Goal: Task Accomplishment & Management: Manage account settings

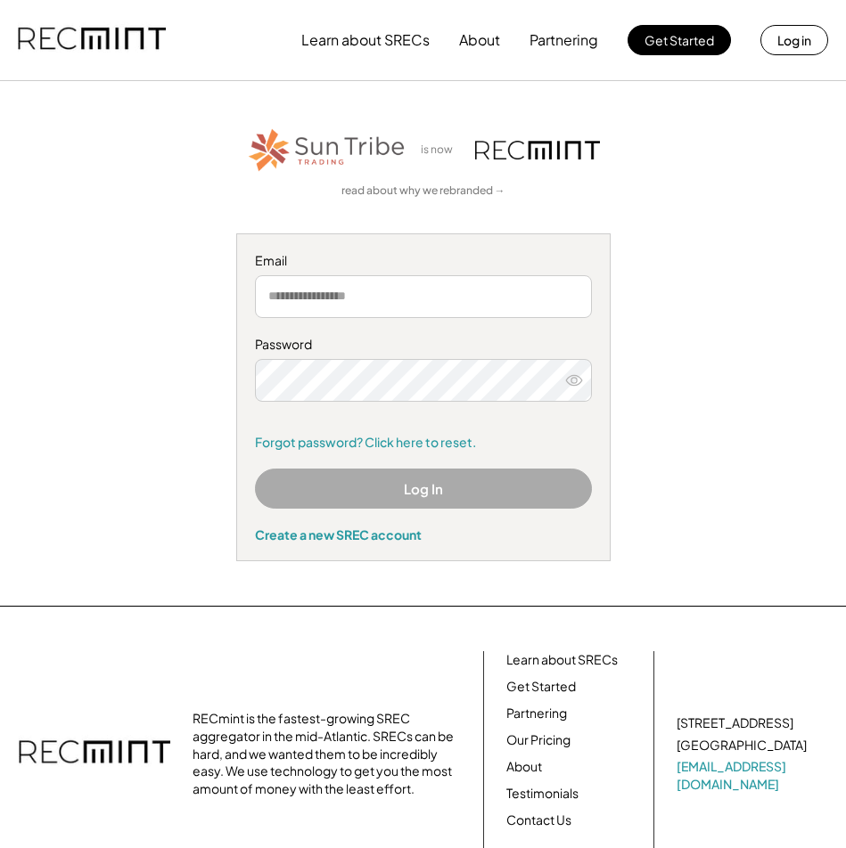
type input "**********"
click at [394, 487] on button "Log In" at bounding box center [423, 489] width 337 height 40
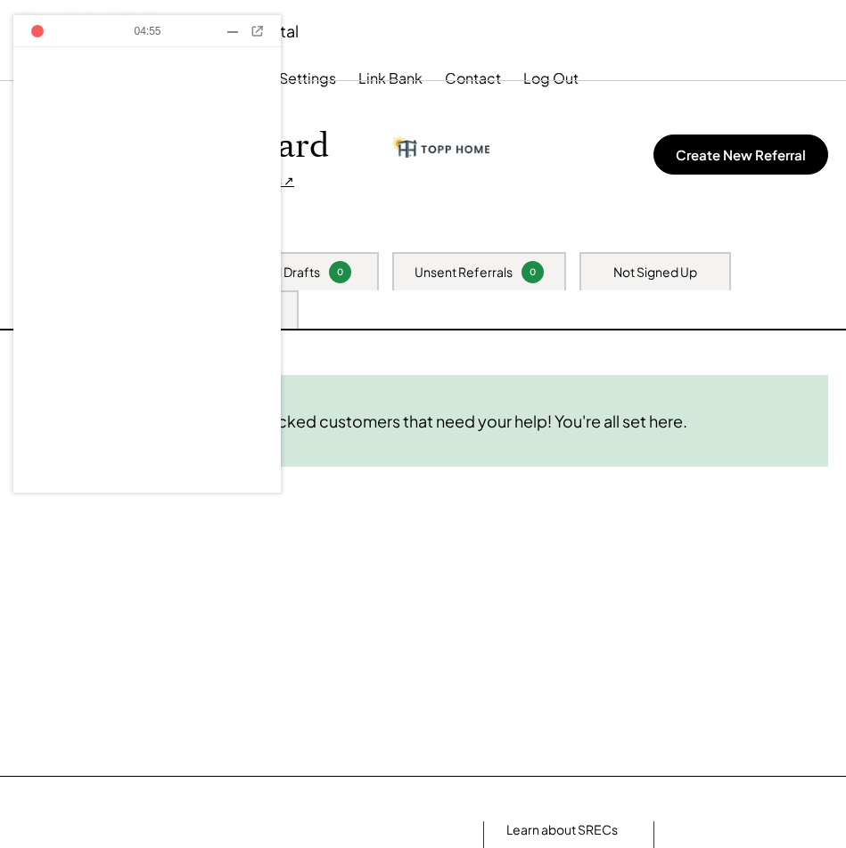
click at [230, 32] on div at bounding box center [232, 32] width 9 height 1
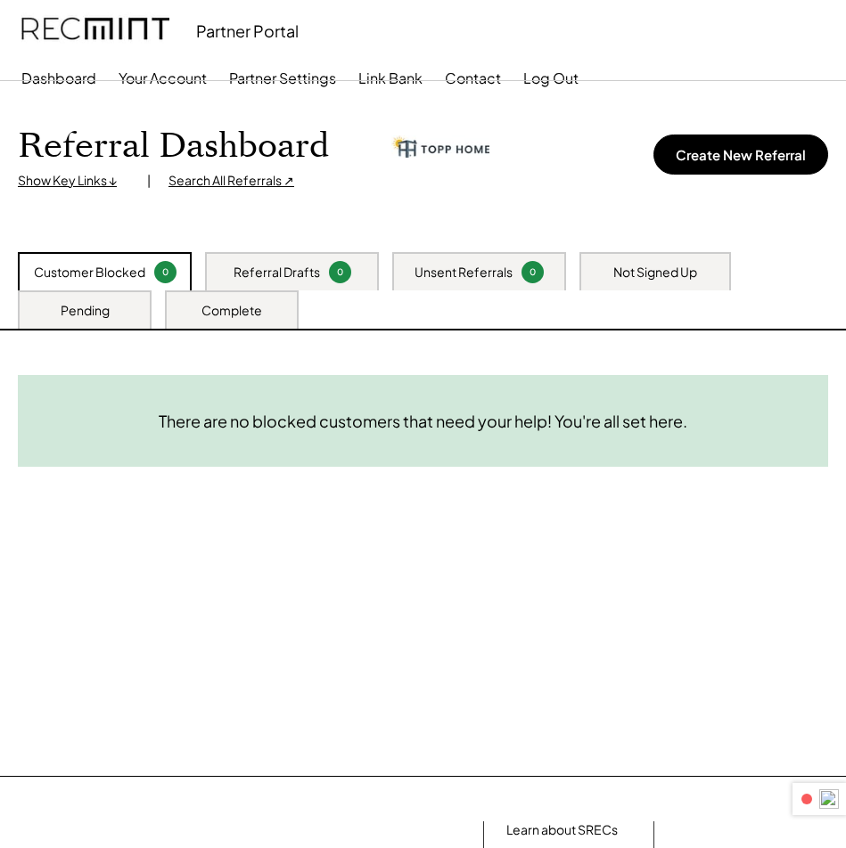
click at [688, 278] on div "Not Signed Up" at bounding box center [655, 273] width 84 height 18
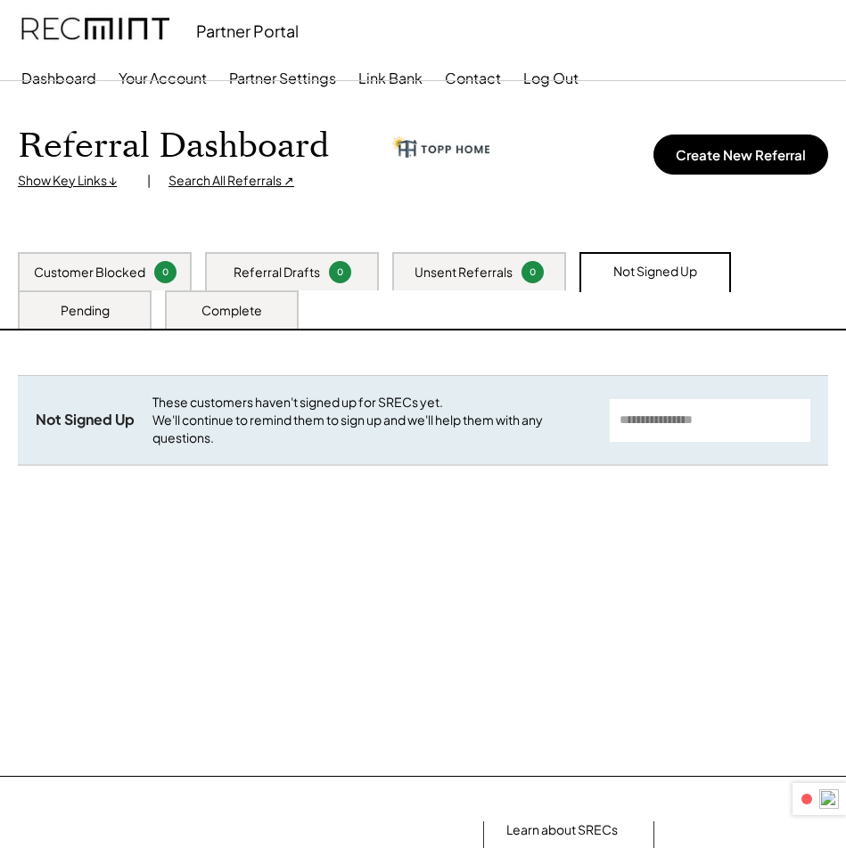
click at [223, 315] on div "Complete" at bounding box center [231, 311] width 61 height 18
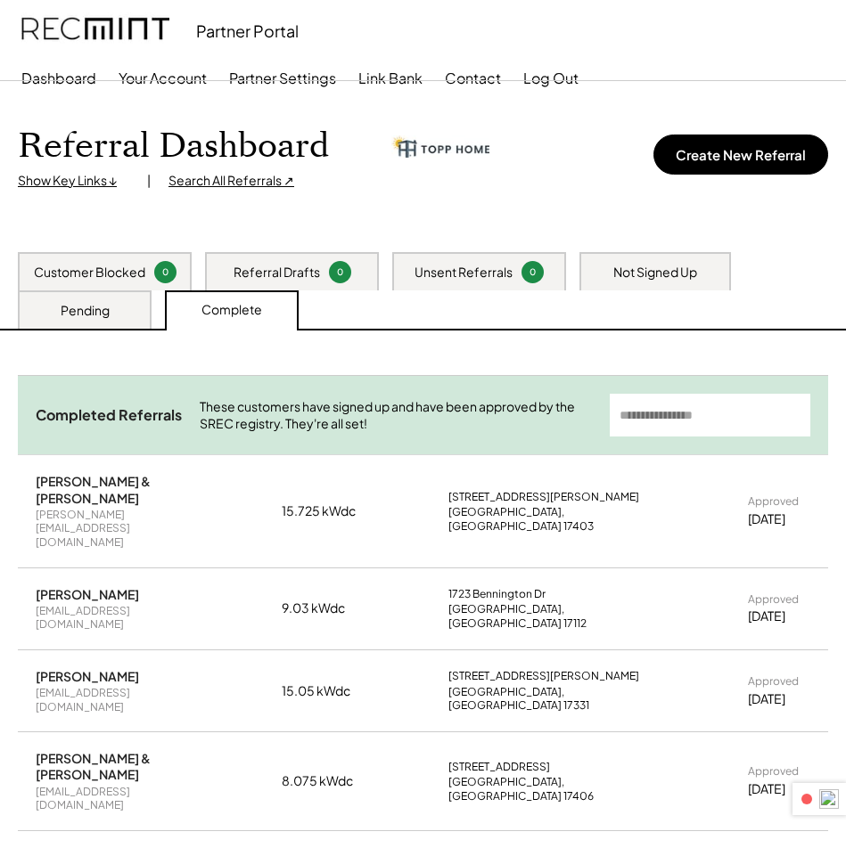
drag, startPoint x: 693, startPoint y: 414, endPoint x: 684, endPoint y: 412, distance: 9.3
click at [692, 413] on input "input" at bounding box center [710, 415] width 201 height 43
type input "*"
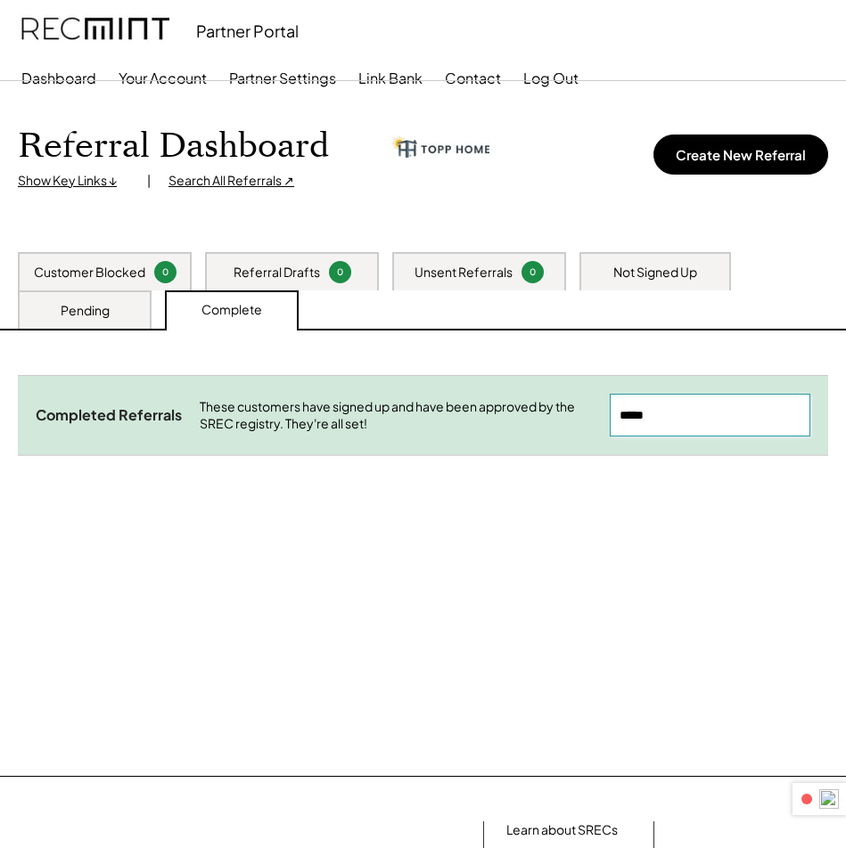
type input "*****"
click at [92, 307] on div "Pending" at bounding box center [85, 311] width 49 height 18
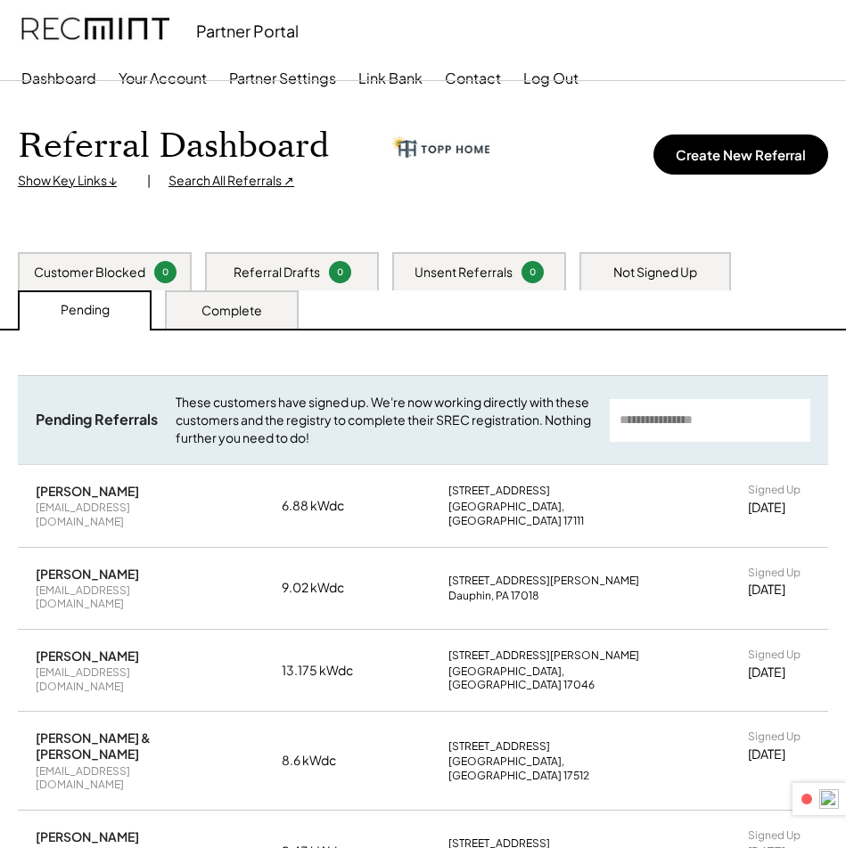
drag, startPoint x: 698, startPoint y: 430, endPoint x: 677, endPoint y: 430, distance: 20.5
click at [695, 430] on input "input" at bounding box center [710, 420] width 201 height 43
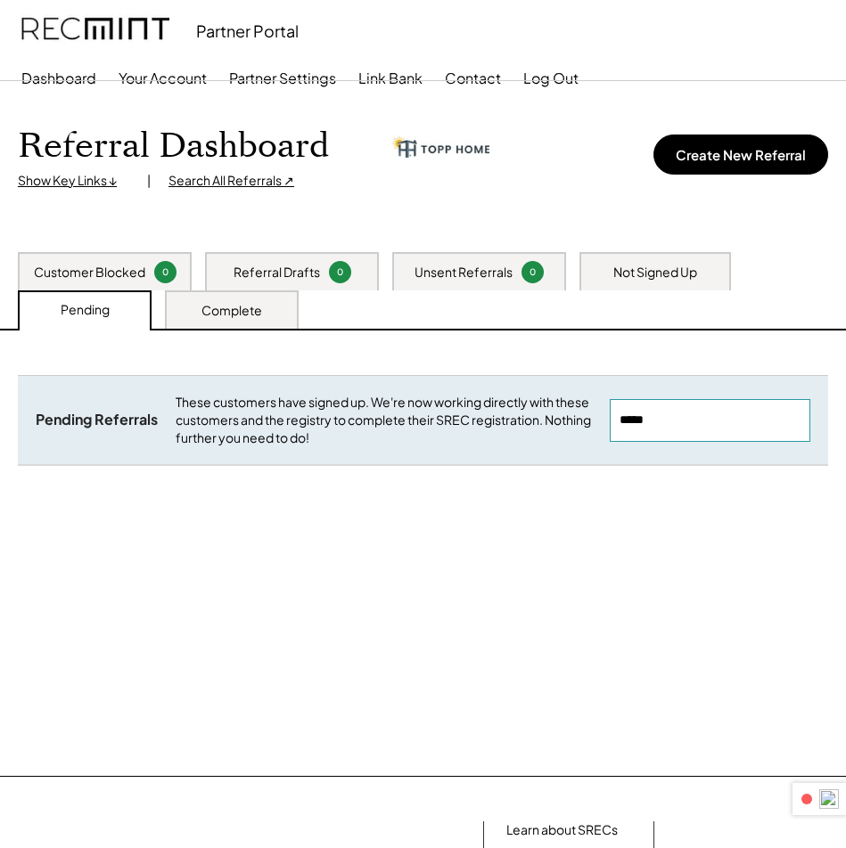
type input "*****"
click at [652, 277] on div "Not Signed Up" at bounding box center [655, 273] width 84 height 18
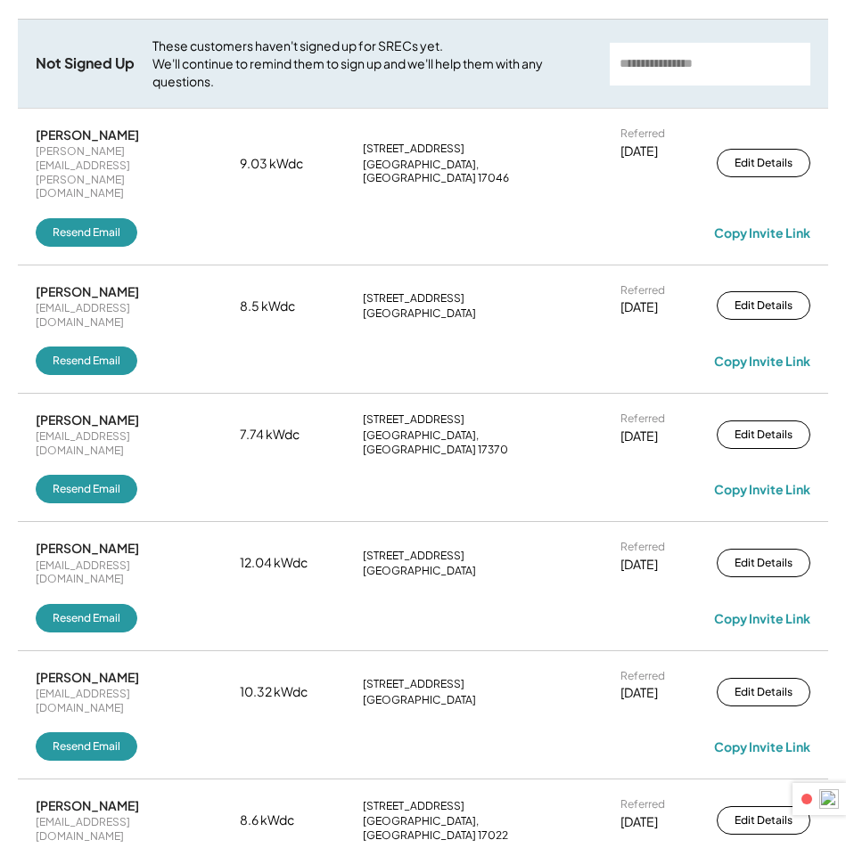
scroll to position [89, 0]
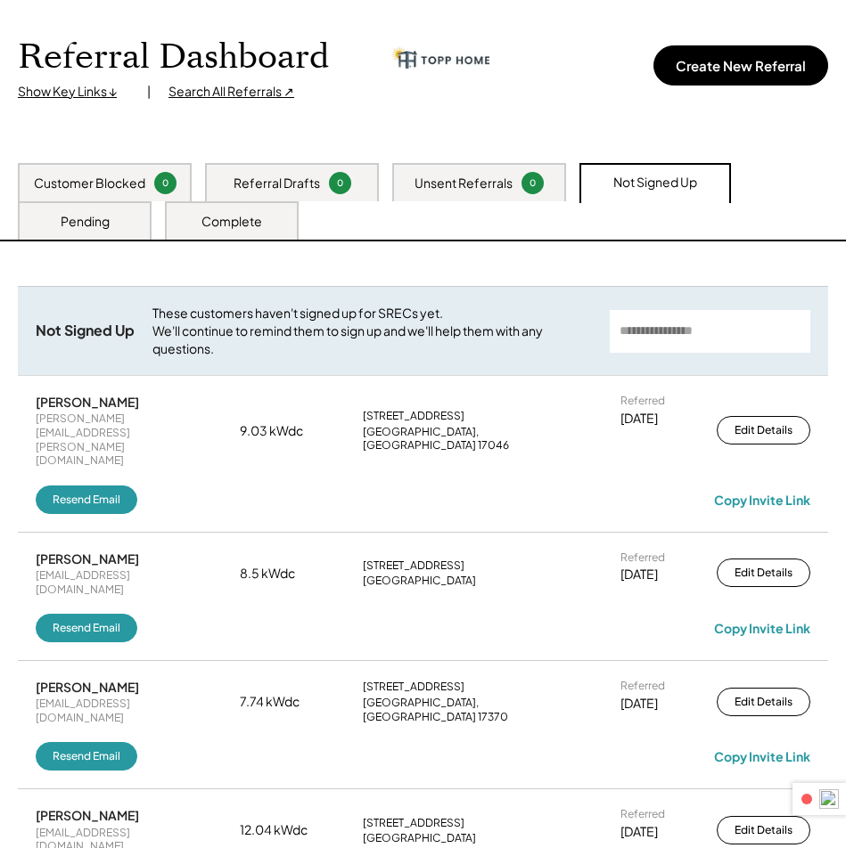
click at [277, 218] on div "Complete" at bounding box center [232, 220] width 134 height 38
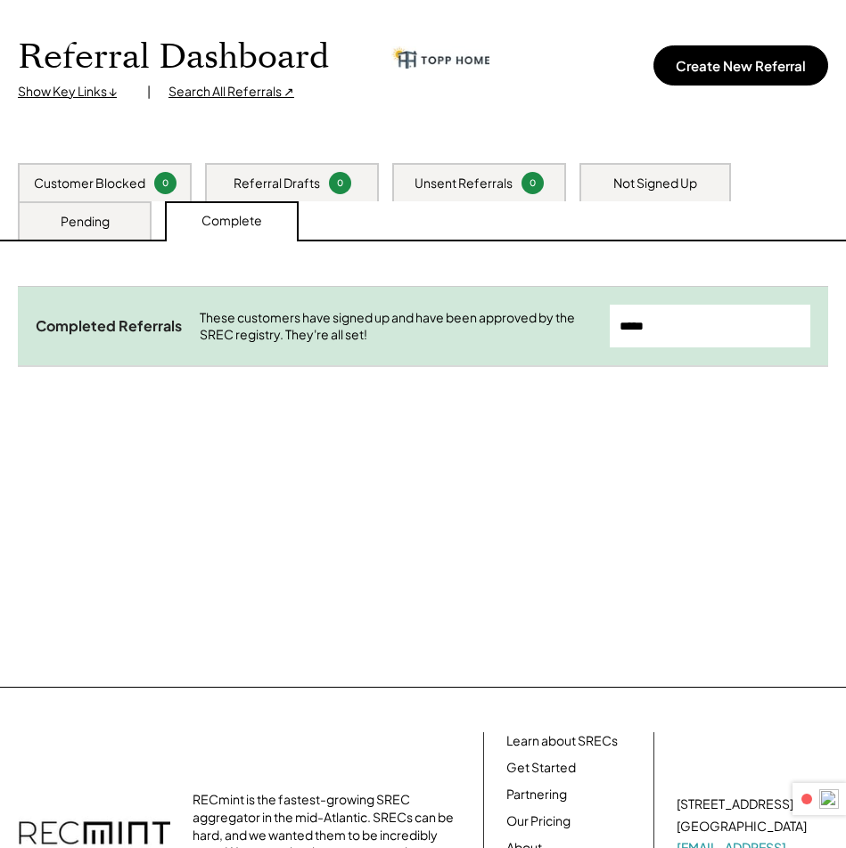
click at [739, 316] on input "input" at bounding box center [710, 326] width 201 height 43
click at [739, 317] on input "input" at bounding box center [710, 326] width 201 height 43
type input "****"
click at [75, 204] on div "Pending" at bounding box center [85, 220] width 134 height 38
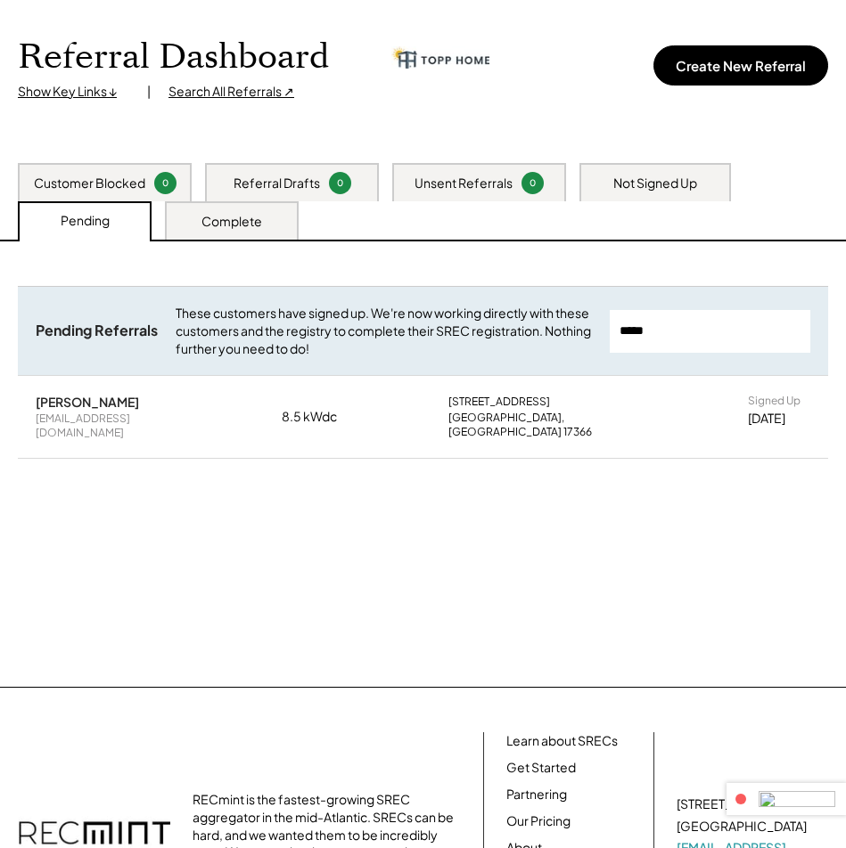
click at [823, 802] on img at bounding box center [796, 799] width 77 height 16
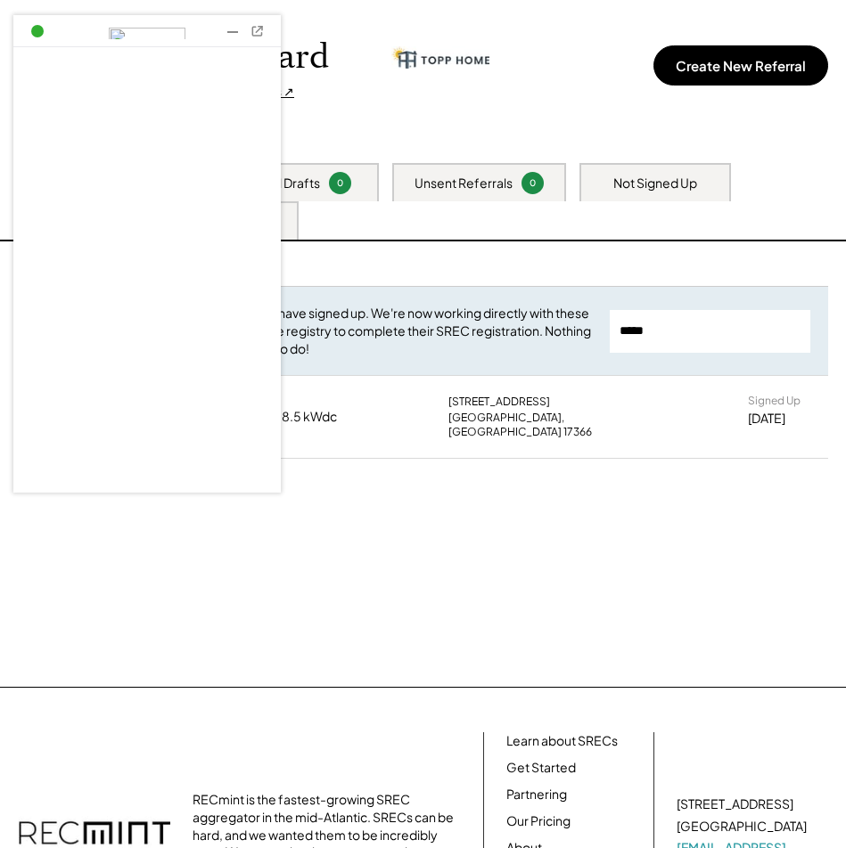
click at [225, 35] on div at bounding box center [233, 31] width 18 height 18
